Goal: Navigation & Orientation: Find specific page/section

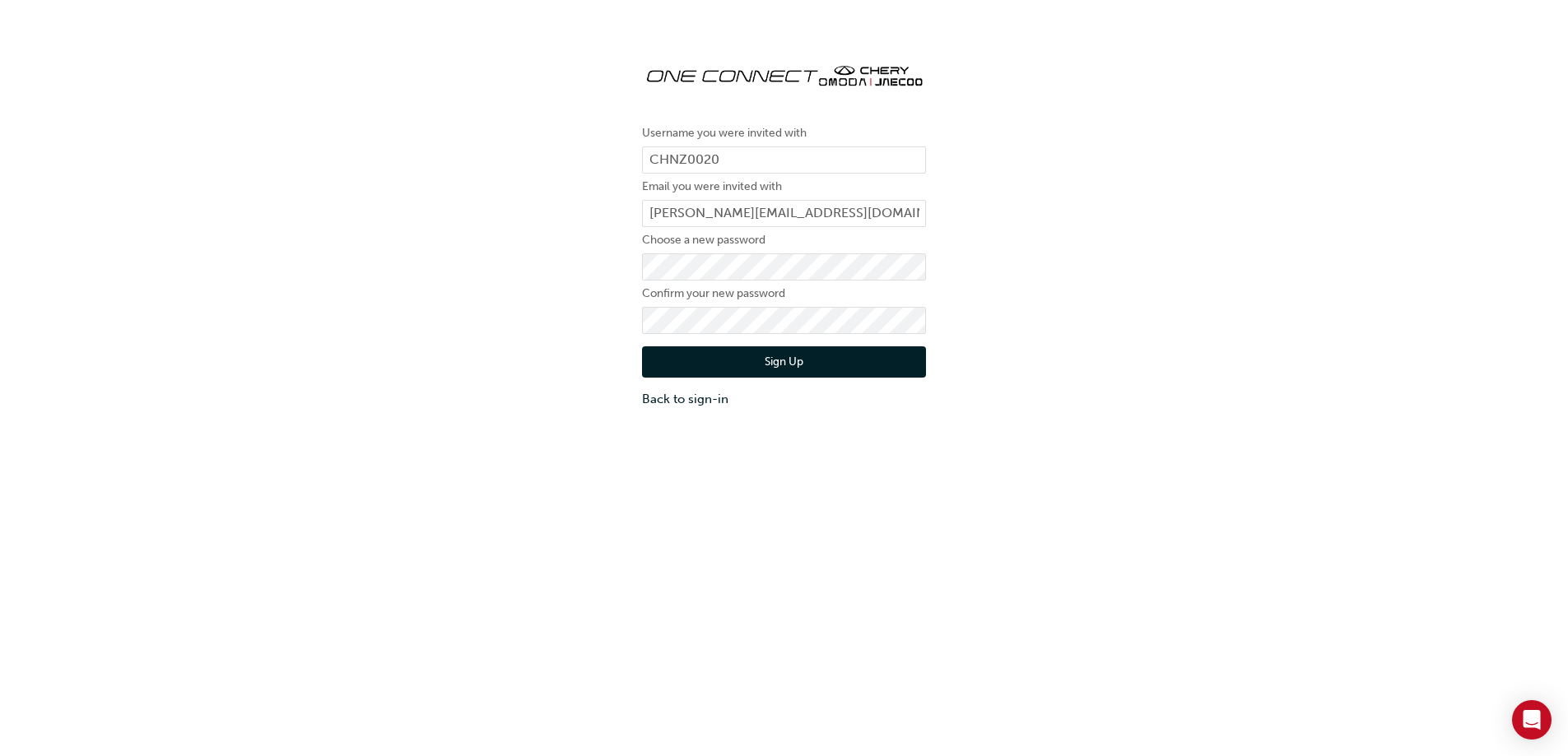
click at [796, 361] on button "Sign Up" at bounding box center [784, 362] width 284 height 31
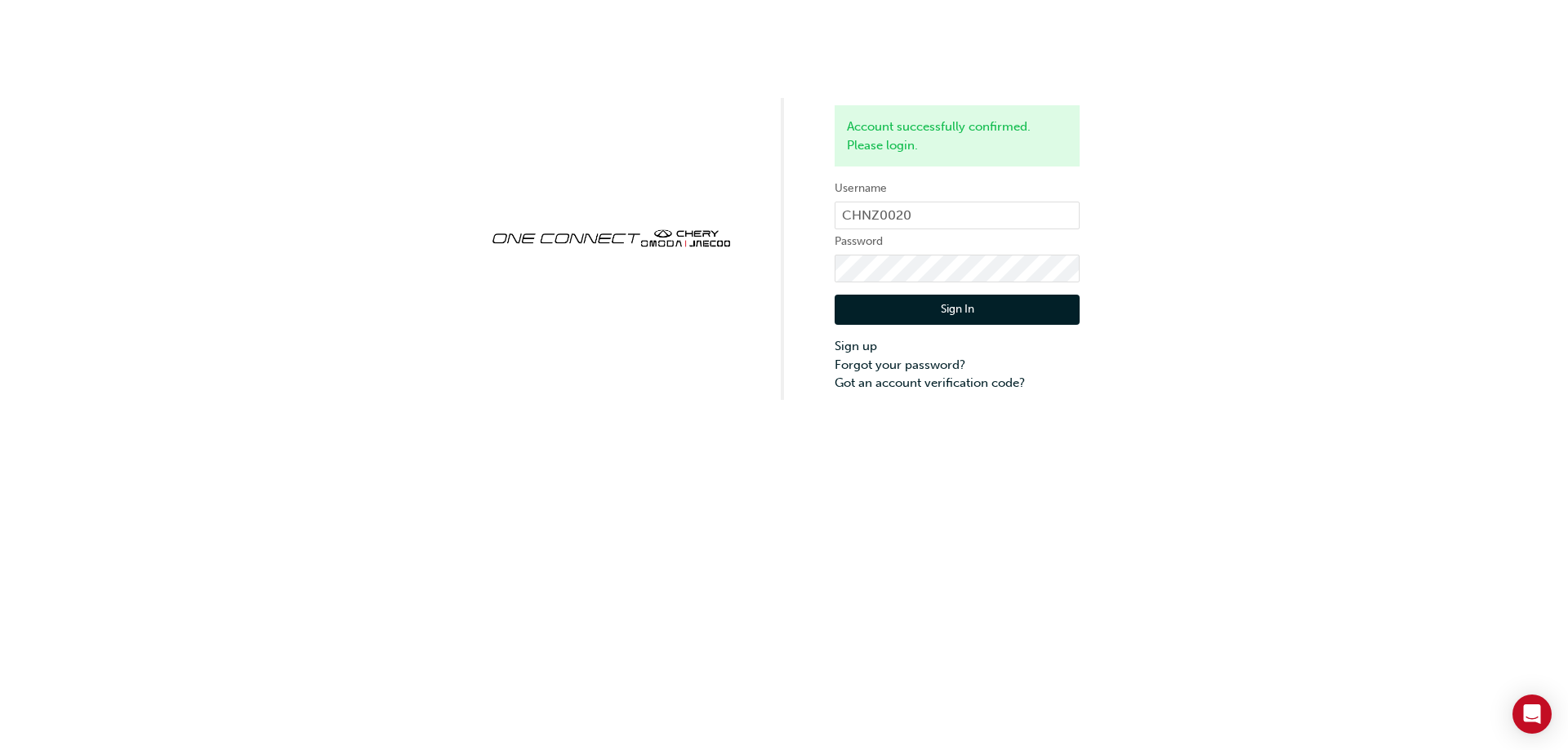
click at [957, 313] on button "Sign In" at bounding box center [956, 310] width 245 height 31
